Goal: Book appointment/travel/reservation

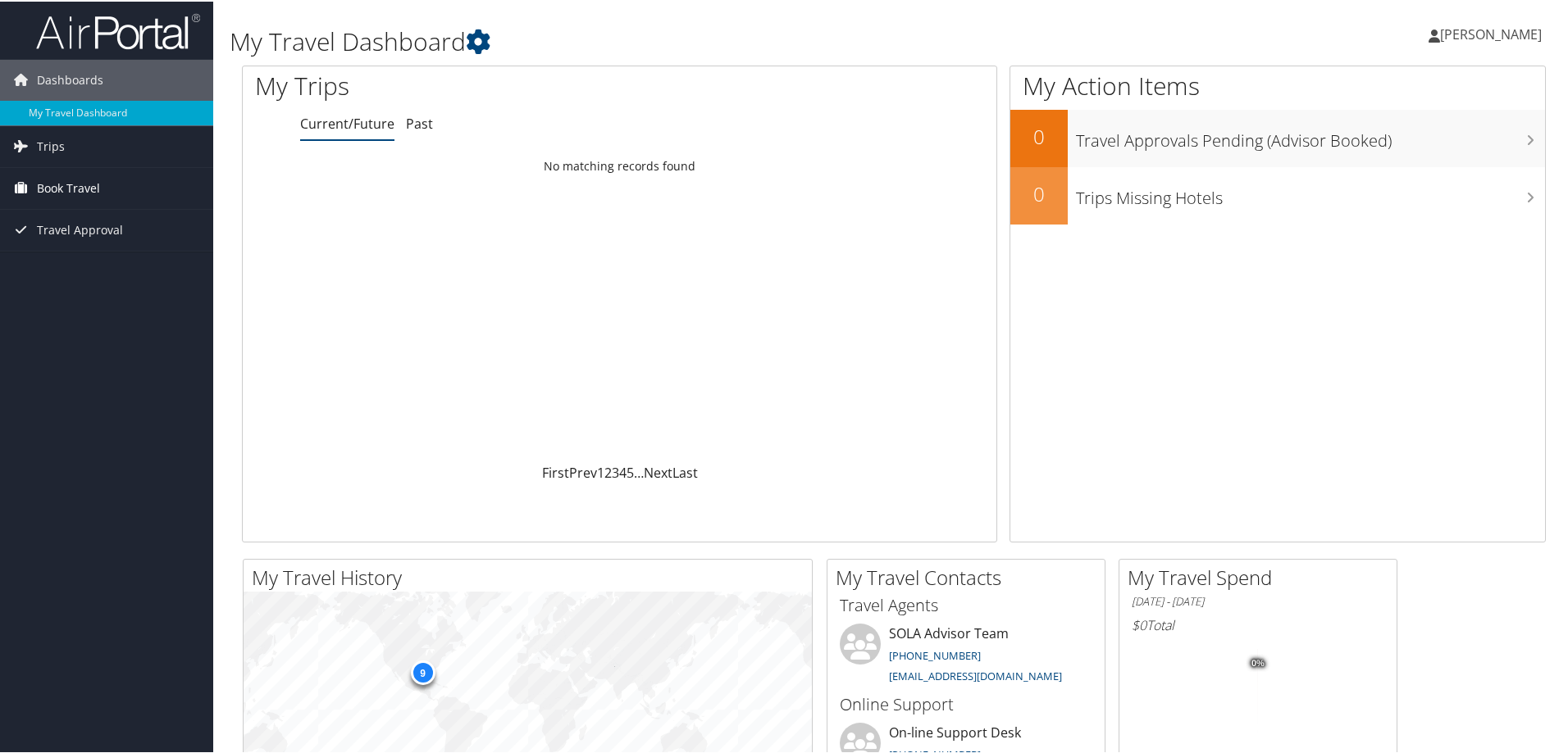
click at [103, 179] on link "Book Travel" at bounding box center [107, 188] width 213 height 41
click at [136, 240] on link "Book/Manage Online Trips" at bounding box center [107, 244] width 213 height 25
